Goal: Task Accomplishment & Management: Use online tool/utility

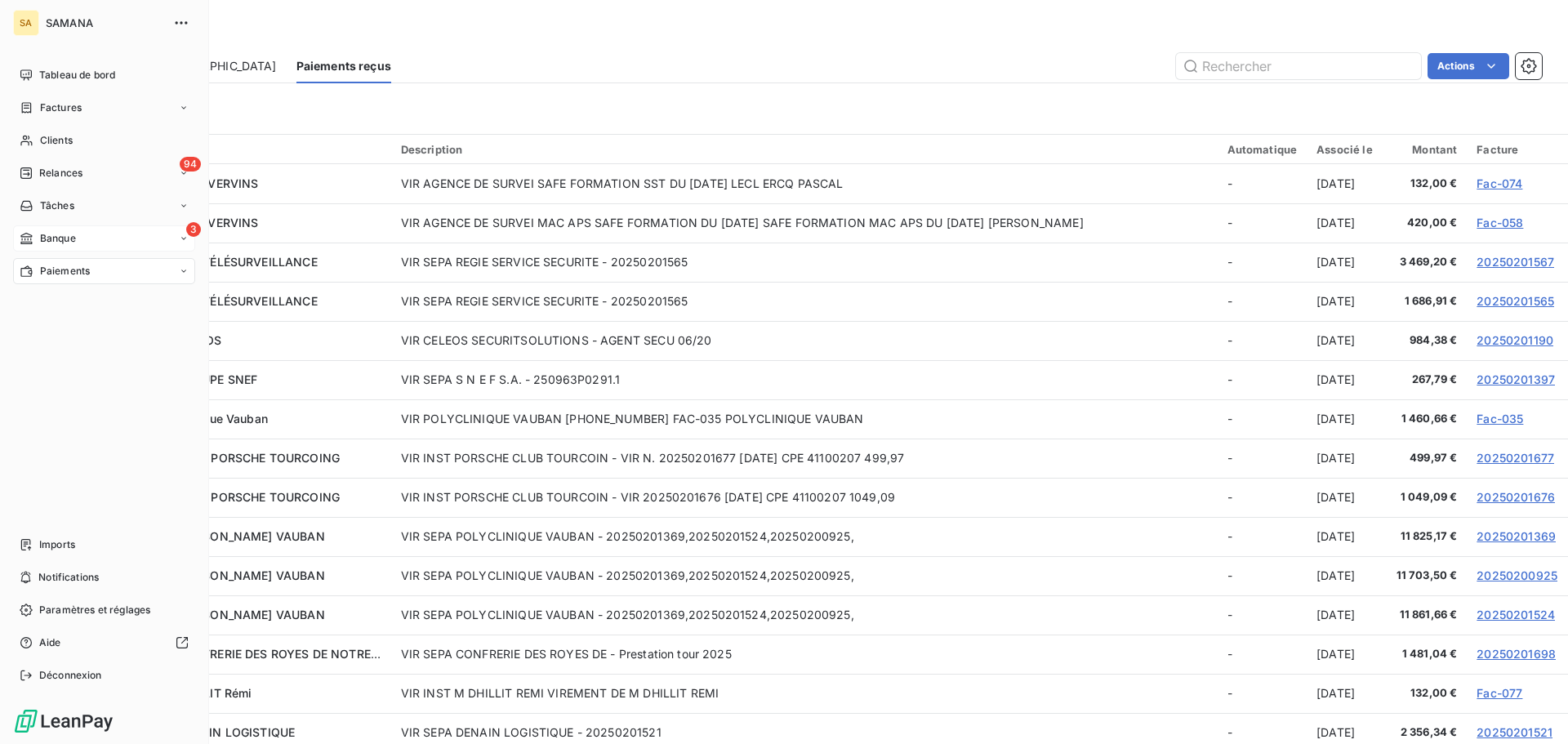
click at [79, 238] on div "3 Banque" at bounding box center [104, 238] width 182 height 27
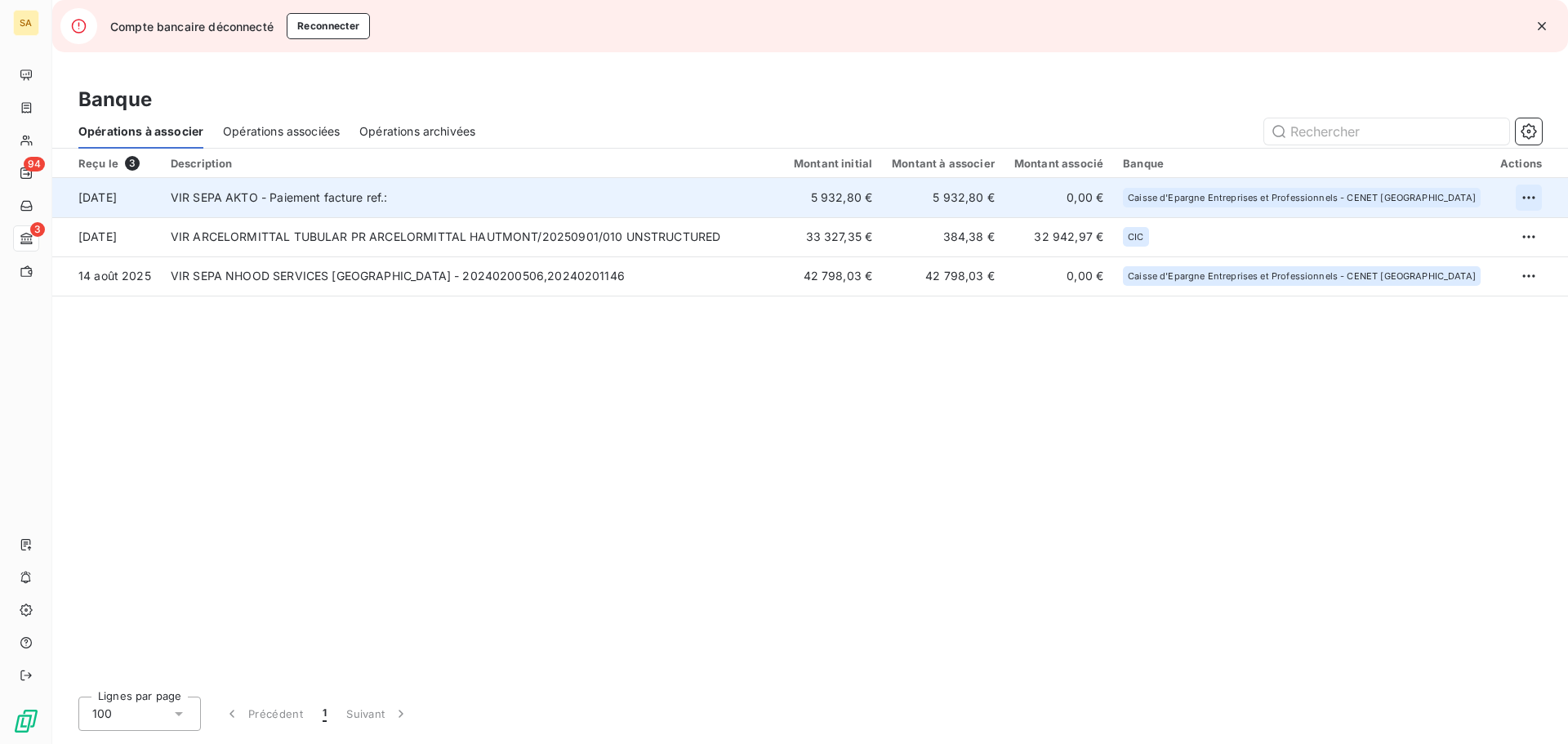
click at [1534, 199] on html "SA 94 3 Compte bancaire déconnecté Reconnecter Banque Opérations à associer Opé…" at bounding box center [784, 372] width 1568 height 744
click at [1468, 239] on div "Archiver l’opération" at bounding box center [1471, 234] width 125 height 27
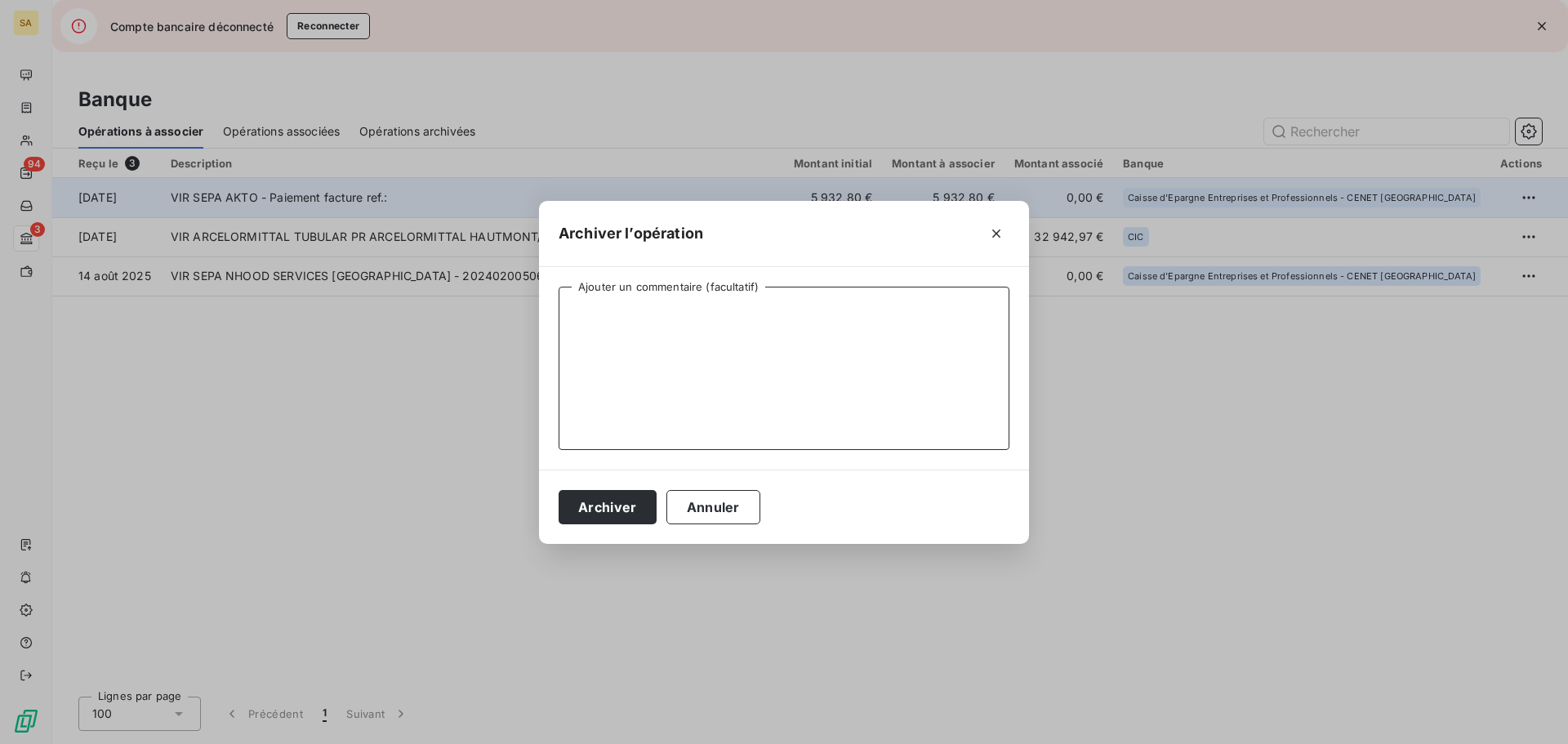
click at [614, 318] on textarea "Ajouter un commentaire (facultatif)" at bounding box center [784, 369] width 451 height 163
type textarea "Pas liée à une prestation"
click at [609, 506] on button "Archiver" at bounding box center [607, 507] width 98 height 34
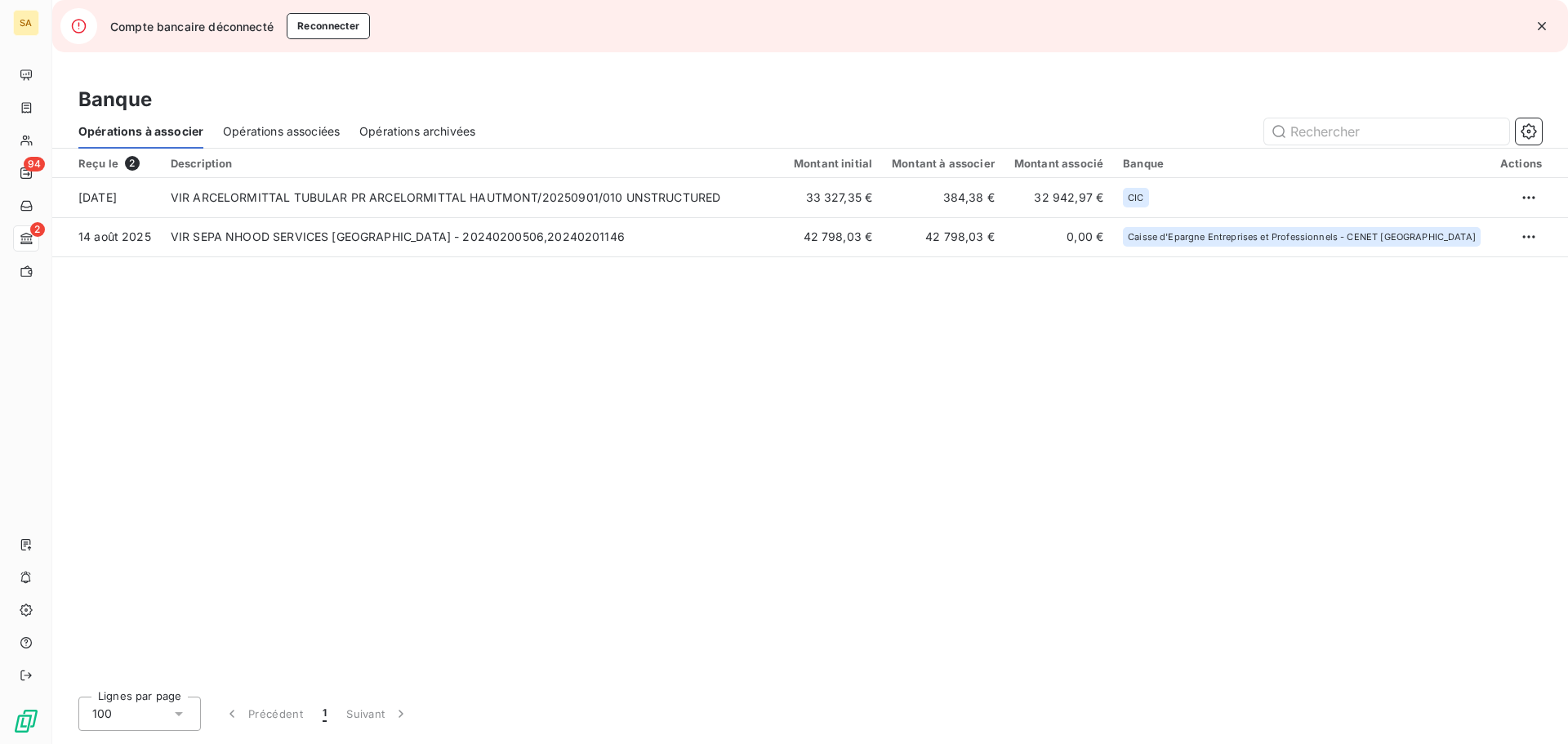
click at [1543, 29] on icon "button" at bounding box center [1541, 26] width 16 height 16
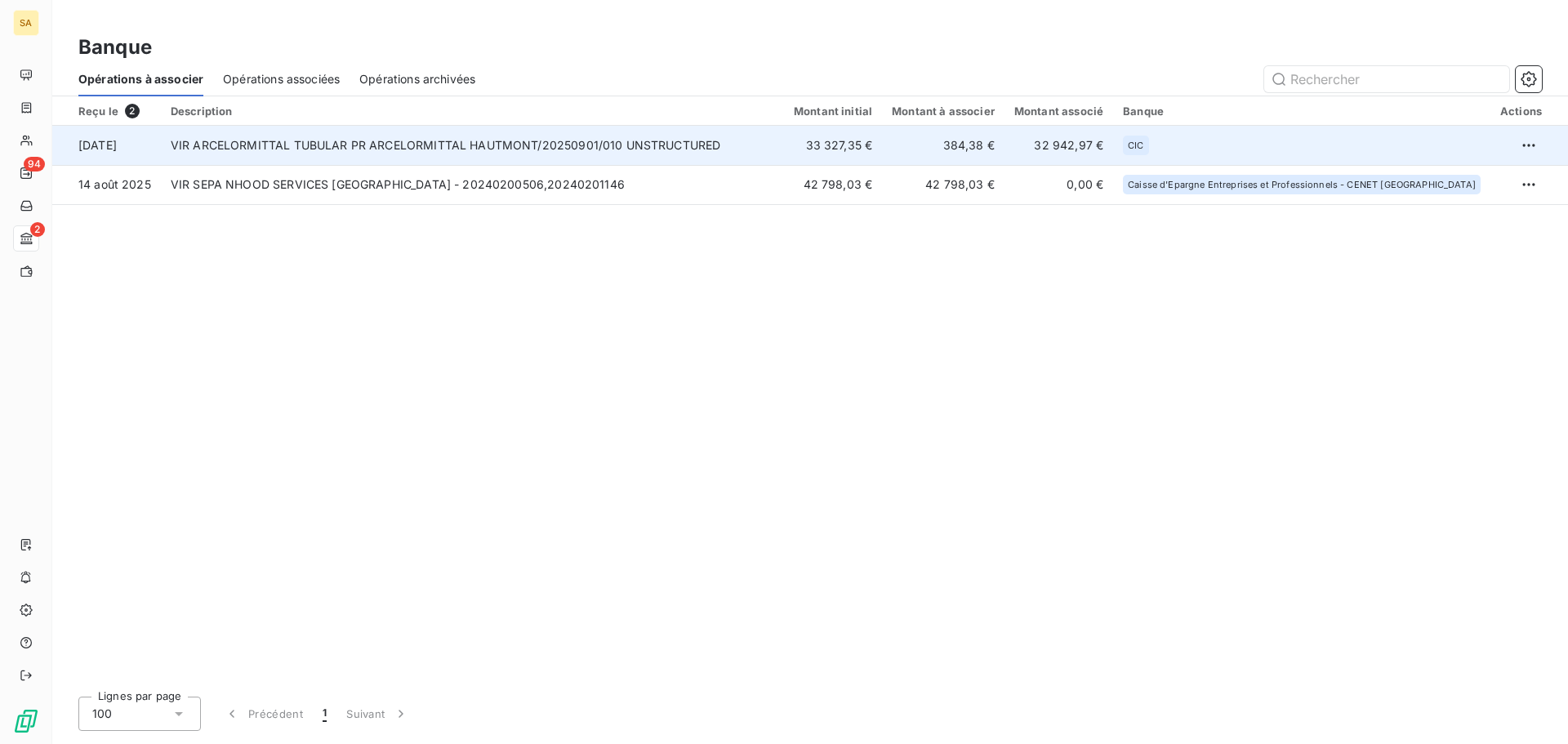
click at [954, 151] on td "384,38 €" at bounding box center [943, 144] width 123 height 39
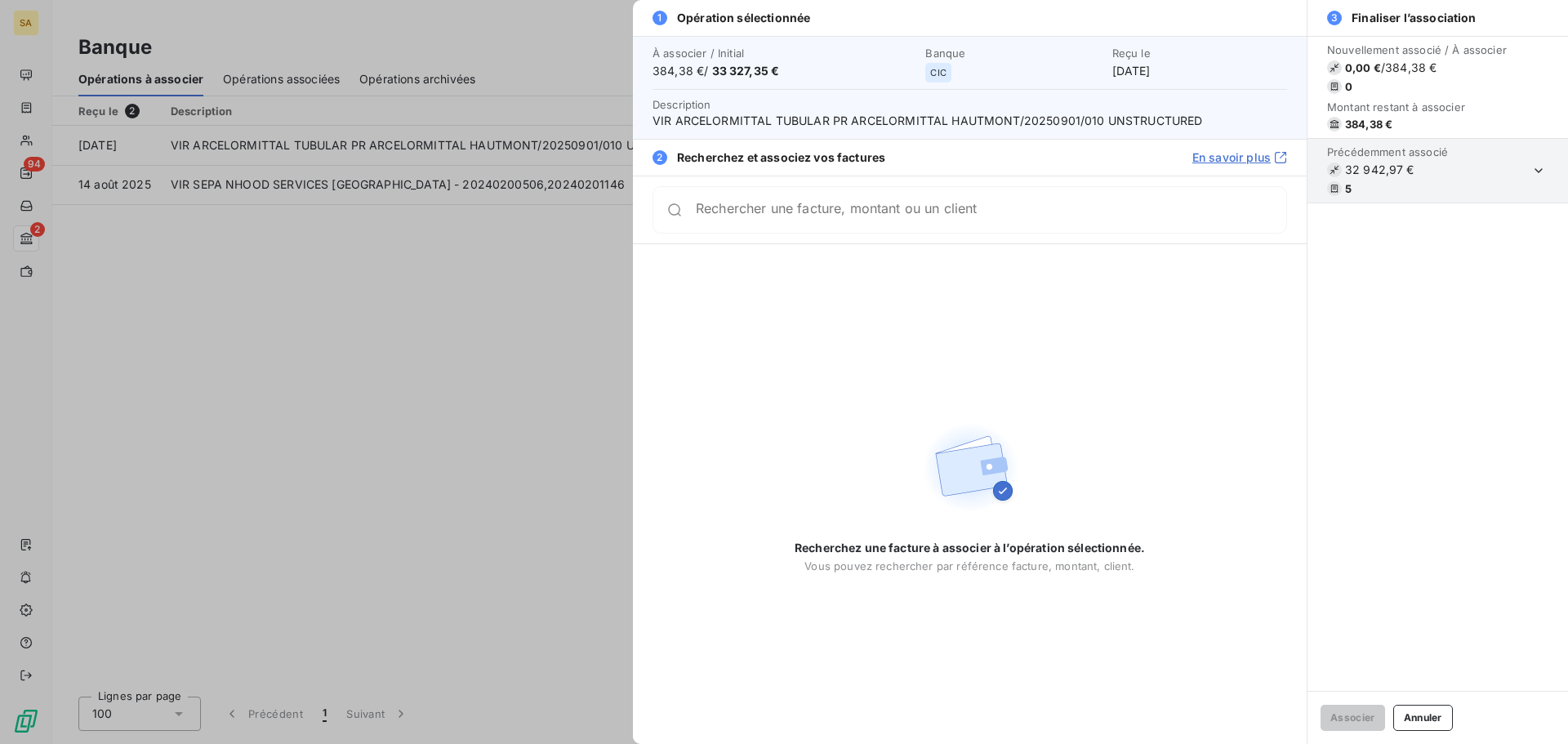
click at [396, 313] on div at bounding box center [784, 372] width 1568 height 744
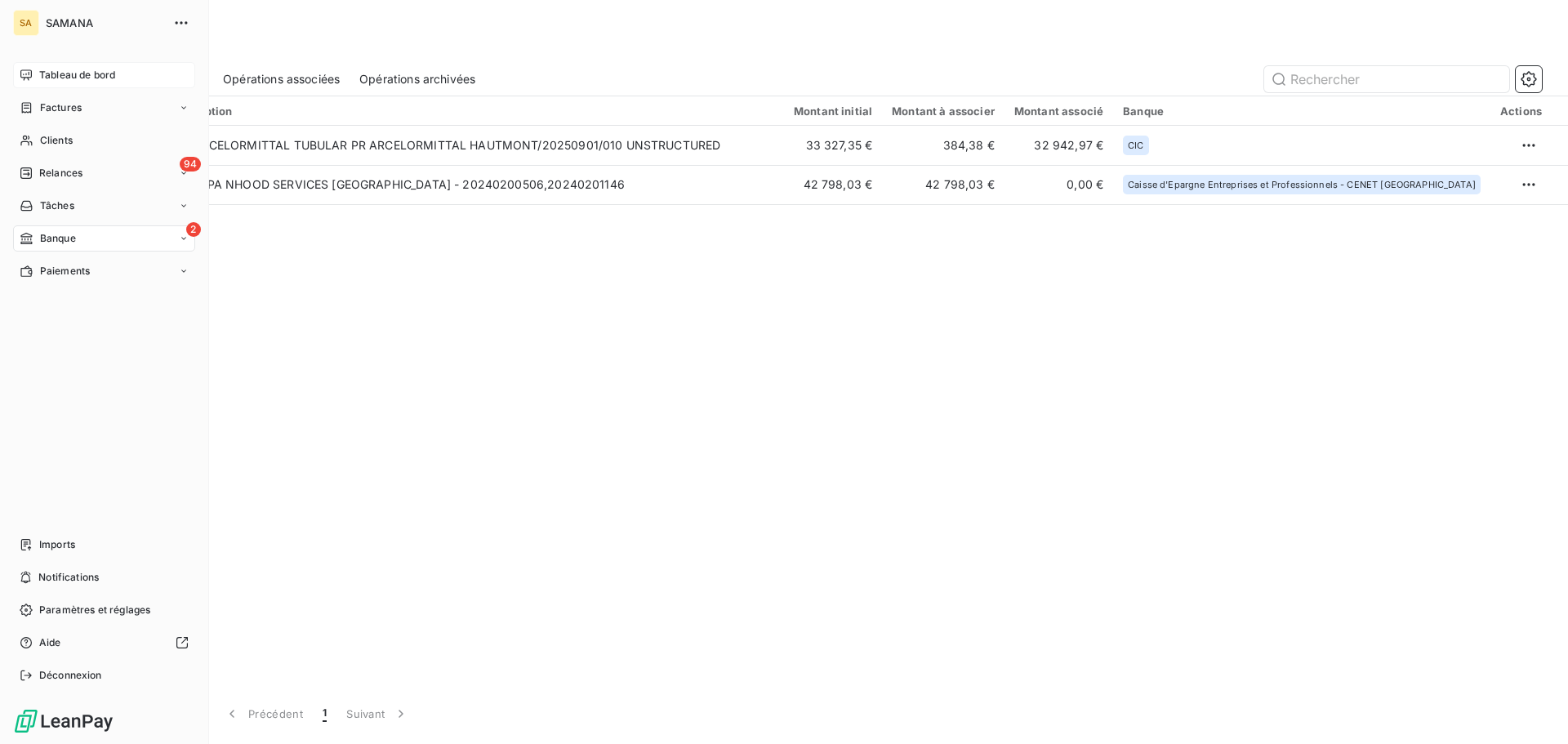
click at [71, 73] on span "Tableau de bord" at bounding box center [77, 74] width 76 height 14
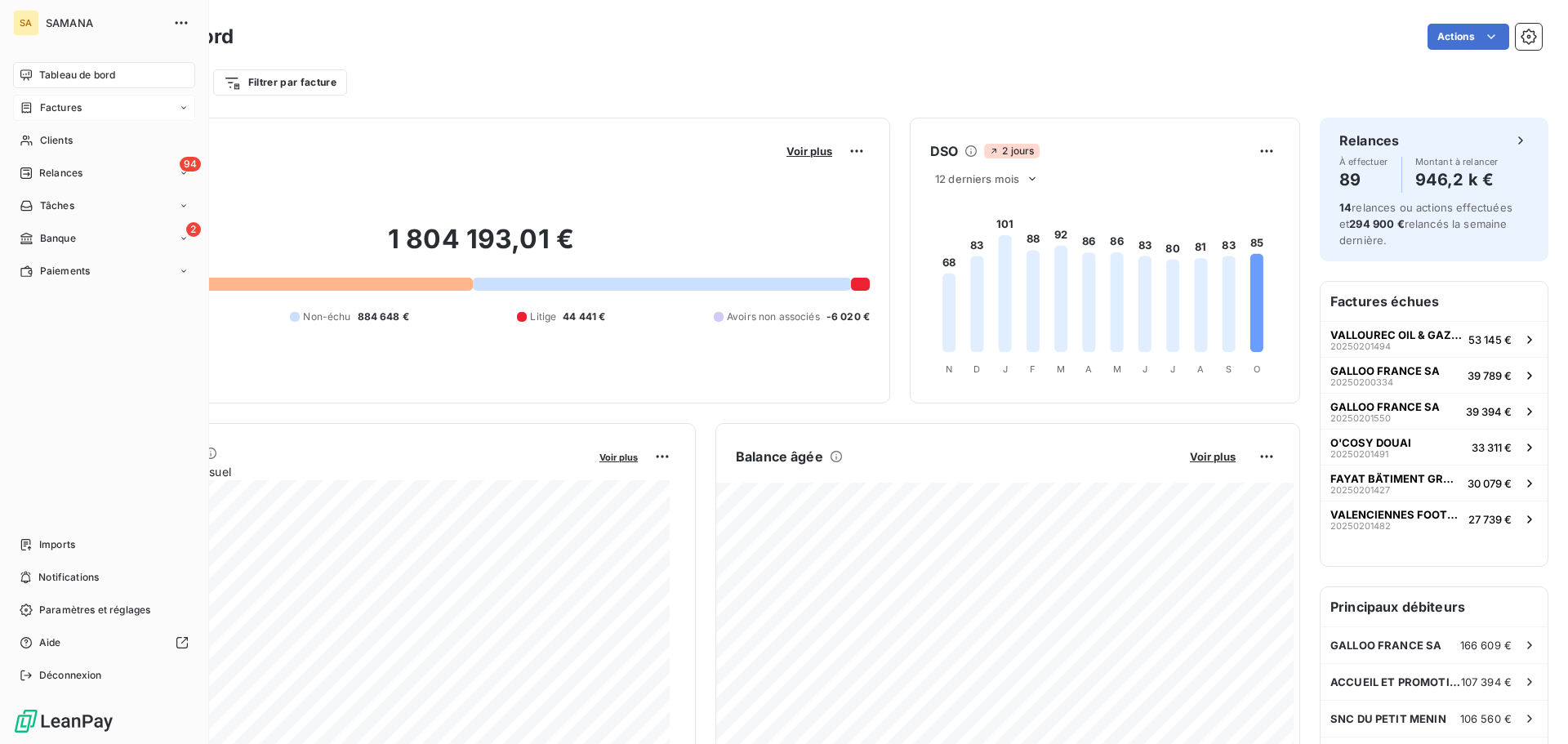
click at [83, 105] on div "Factures" at bounding box center [104, 108] width 182 height 27
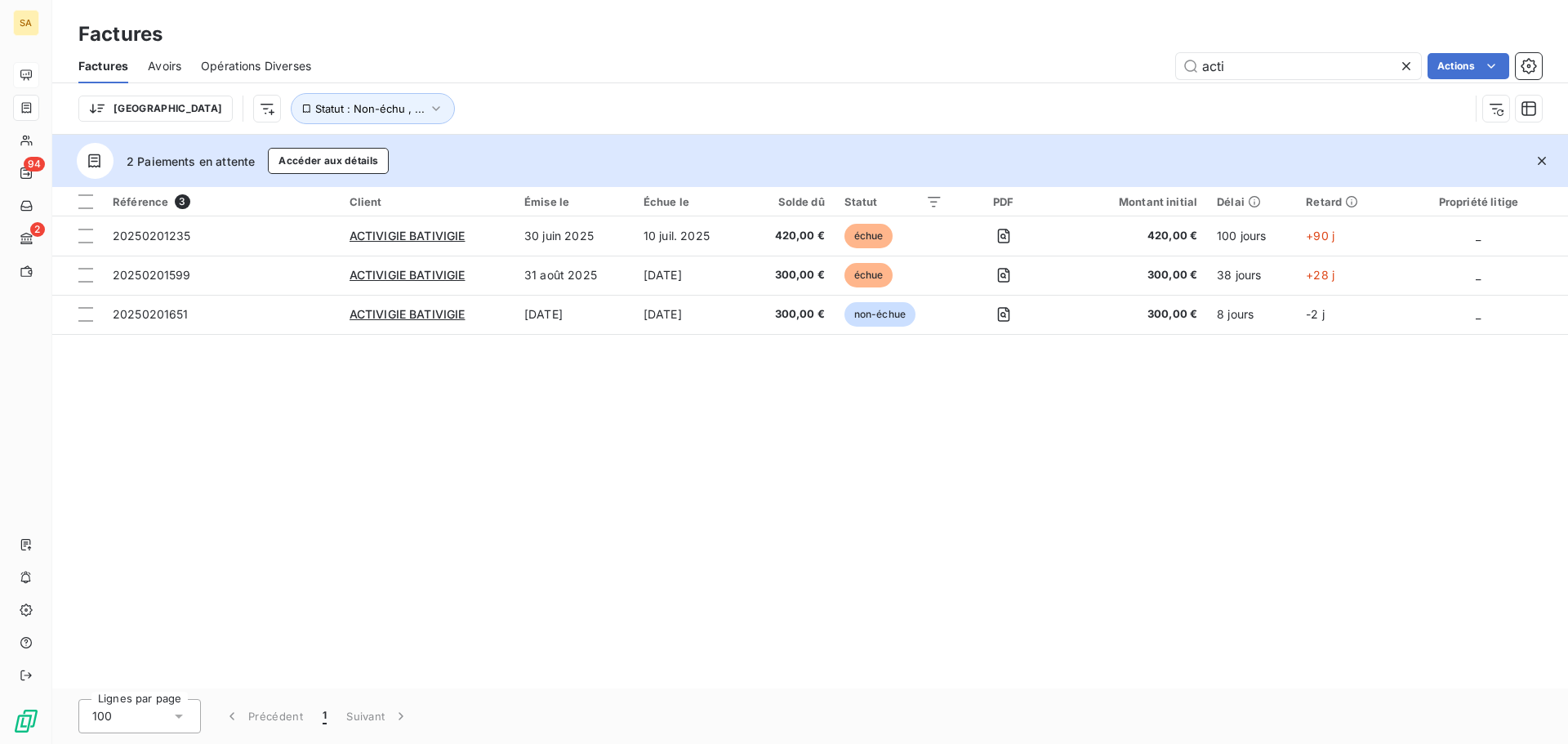
drag, startPoint x: 1260, startPoint y: 67, endPoint x: 1087, endPoint y: 67, distance: 173.0
click at [1087, 67] on div "acti Actions" at bounding box center [935, 67] width 1211 height 27
type input "a"
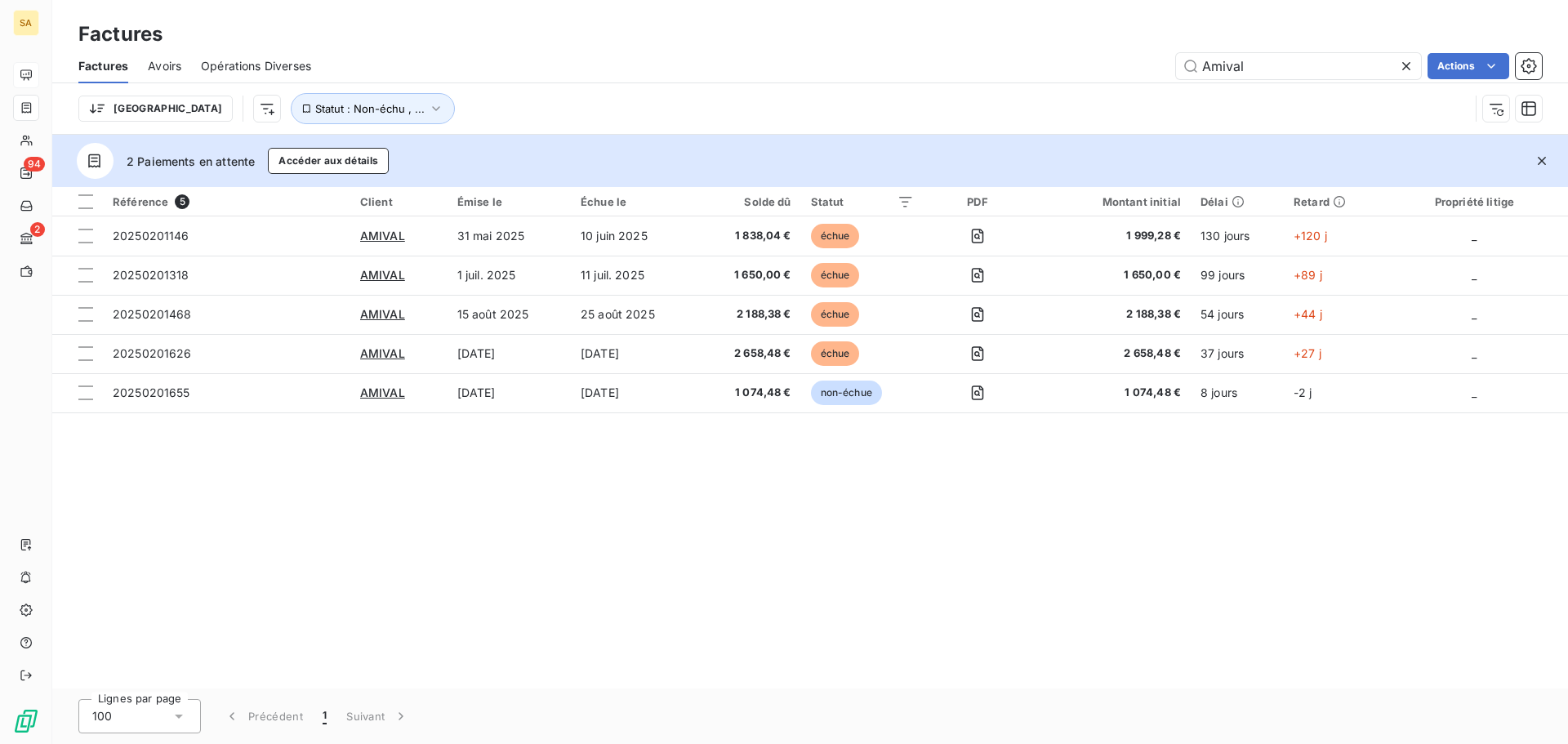
type input "Amival"
click at [318, 155] on button "Accéder aux détails" at bounding box center [328, 162] width 121 height 27
